Goal: Information Seeking & Learning: Check status

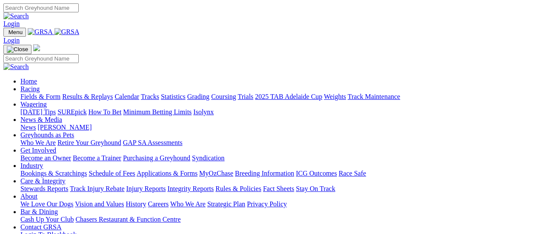
click at [94, 93] on link "Results & Replays" at bounding box center [87, 96] width 51 height 7
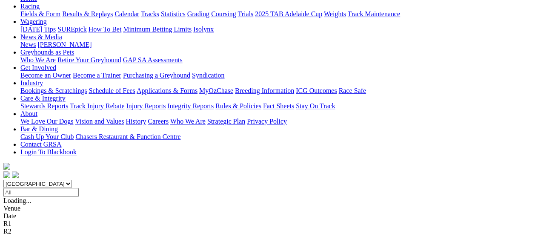
scroll to position [128, 0]
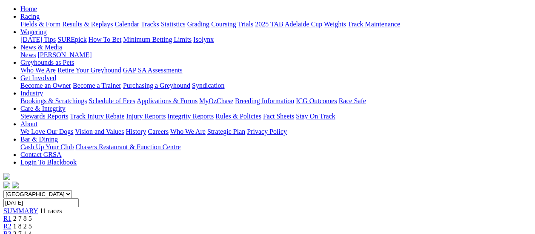
scroll to position [43, 0]
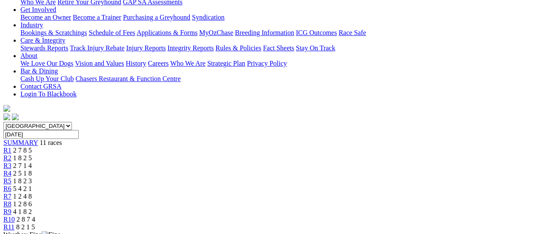
scroll to position [85, 0]
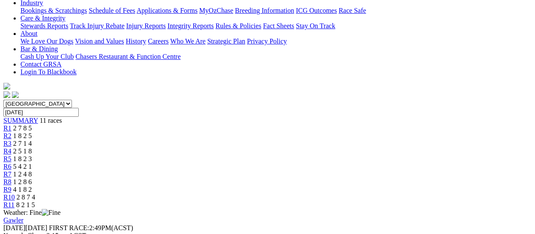
scroll to position [85, 0]
